Goal: Book appointment/travel/reservation

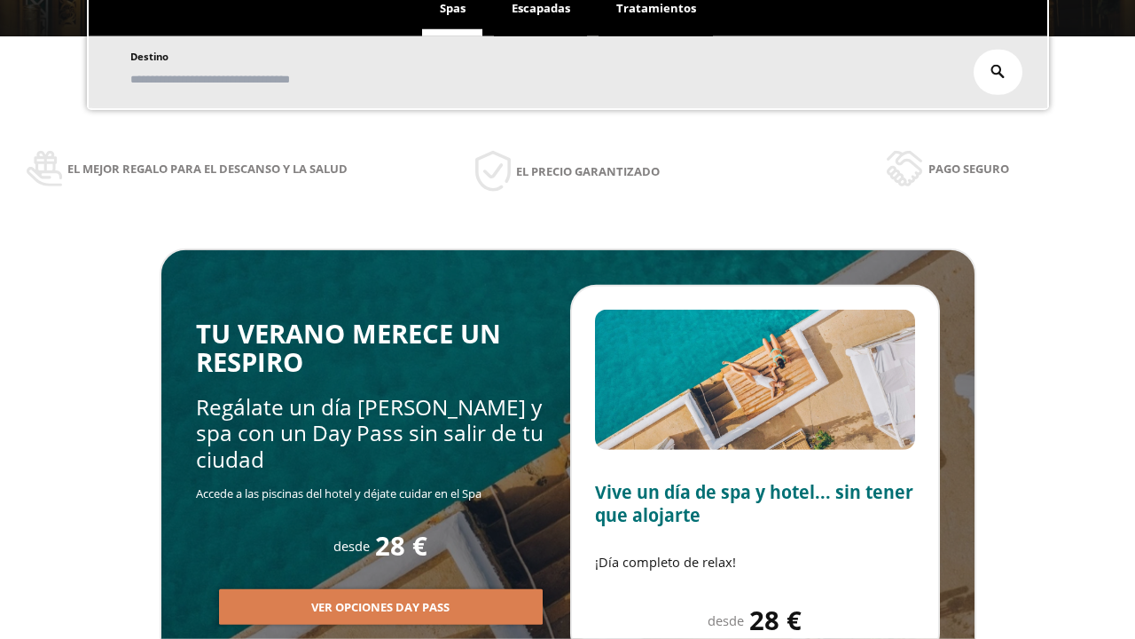
scroll to position [302, 0]
click at [541, 9] on span "Escapadas" at bounding box center [541, 8] width 59 height 16
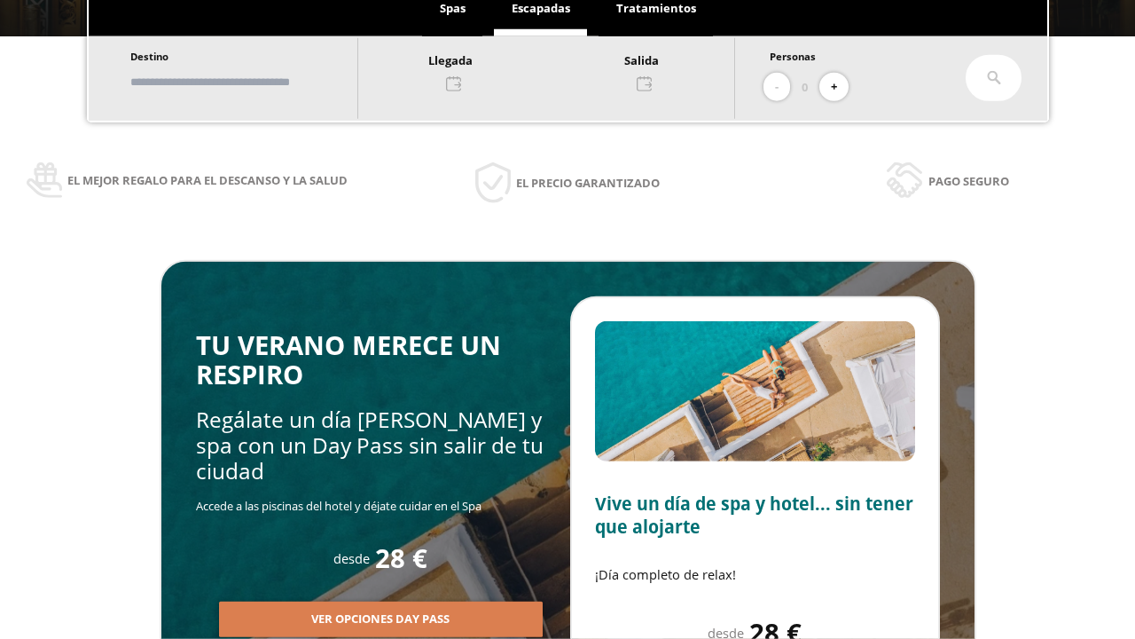
click at [250, 82] on input "text" at bounding box center [235, 82] width 221 height 31
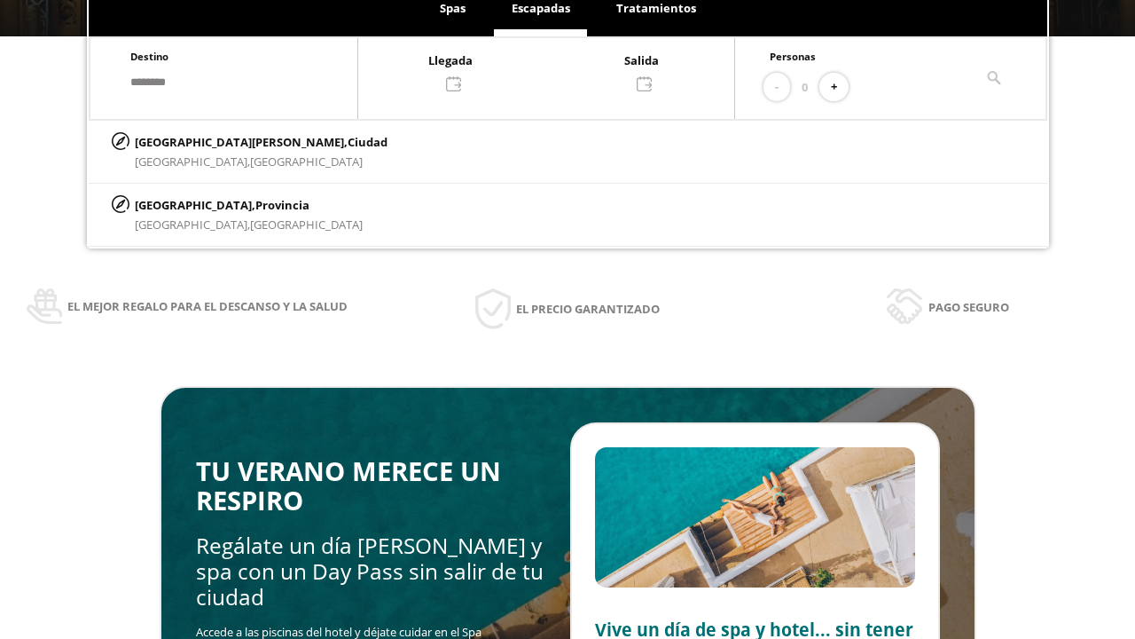
click at [564, 70] on div at bounding box center [546, 71] width 376 height 43
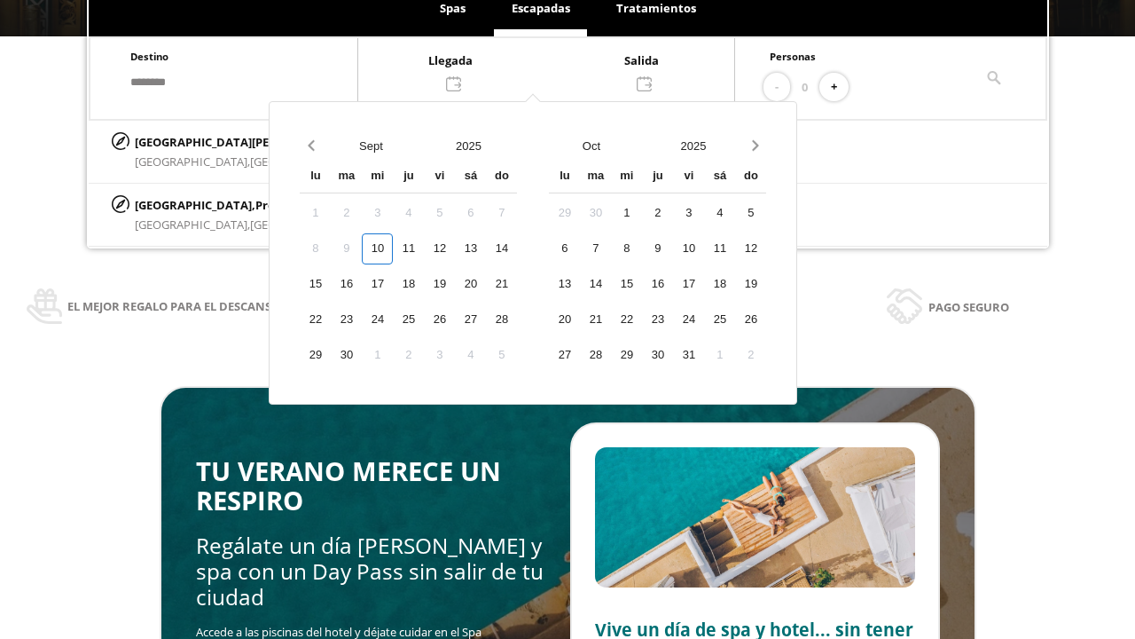
click at [455, 264] on div "12" at bounding box center [439, 248] width 31 height 31
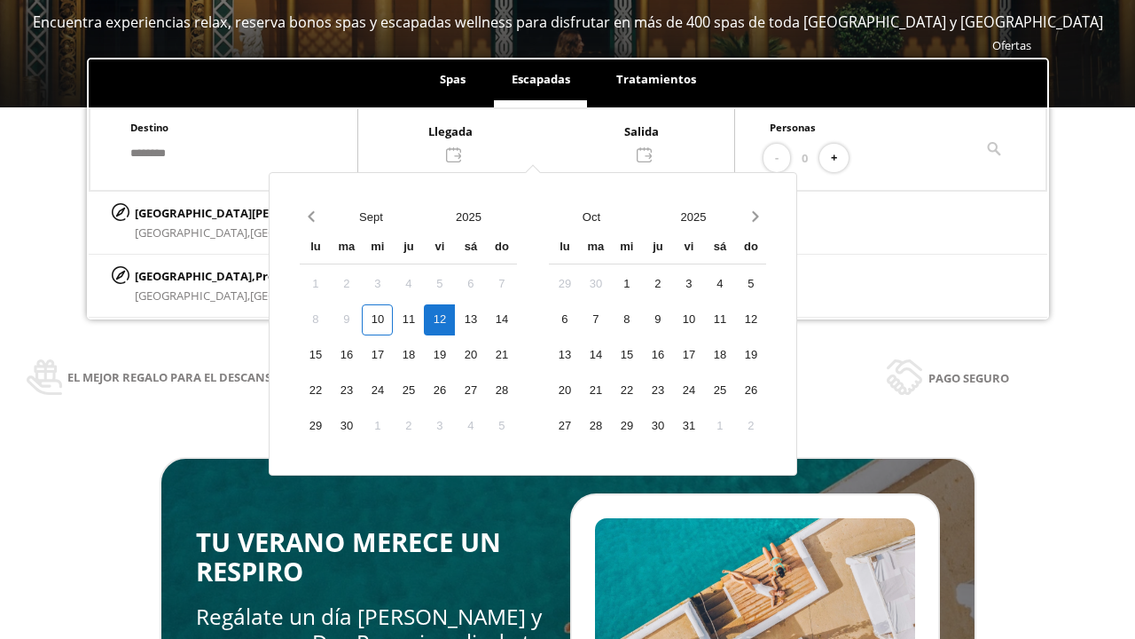
click at [486, 319] on div "13" at bounding box center [470, 319] width 31 height 31
click at [840, 158] on button "+" at bounding box center [833, 158] width 29 height 29
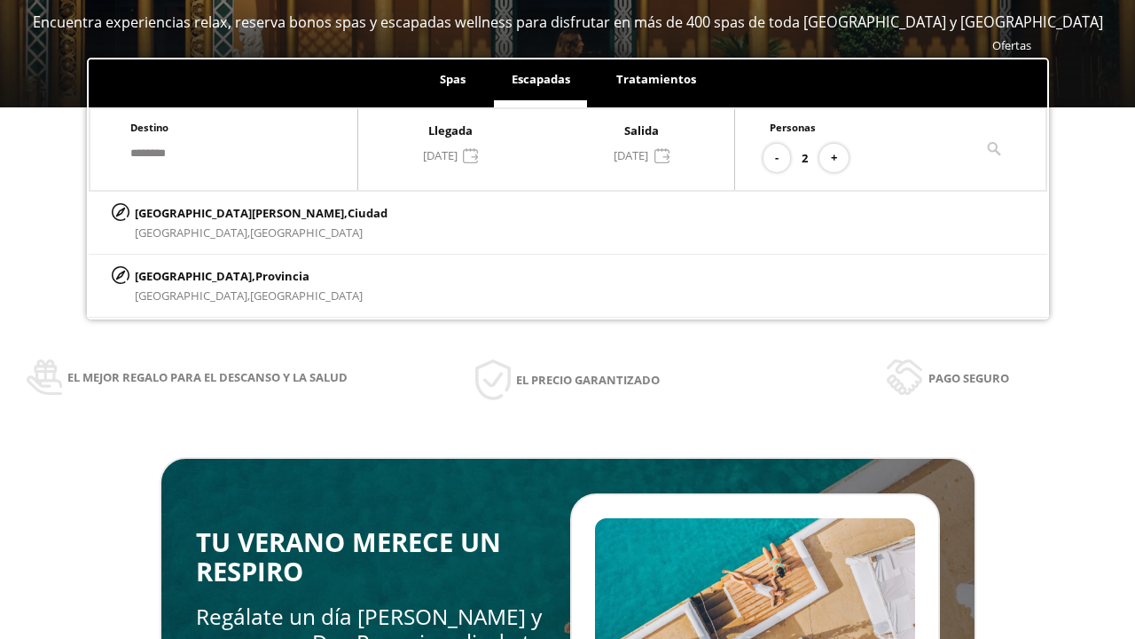
click at [223, 212] on p "[GEOGRAPHIC_DATA][PERSON_NAME], [GEOGRAPHIC_DATA]" at bounding box center [261, 213] width 253 height 20
type input "**********"
